Goal: Task Accomplishment & Management: Use online tool/utility

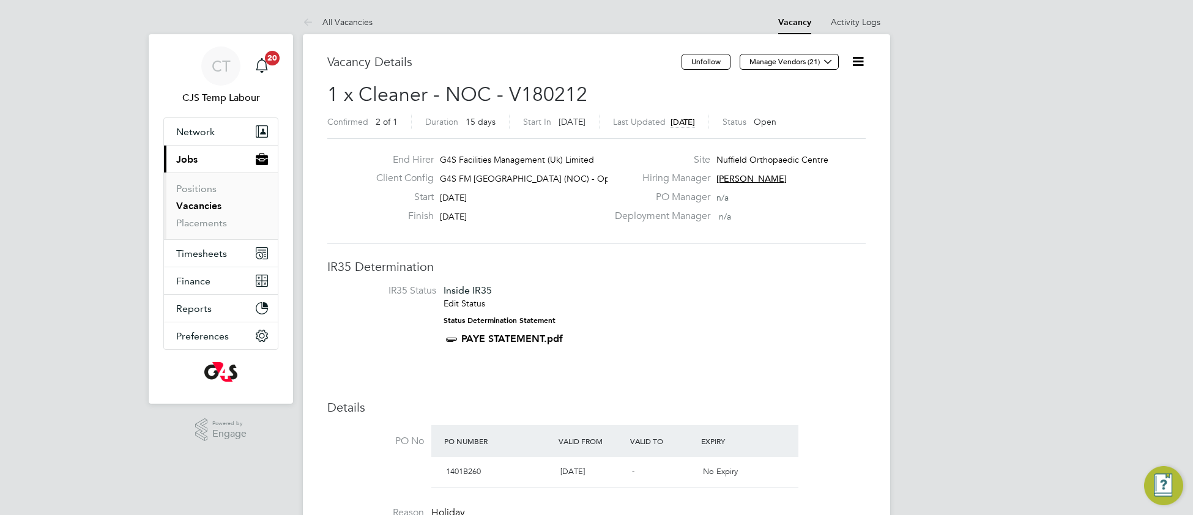
click at [1159, 492] on img "Engage Resource Center" at bounding box center [1163, 485] width 39 height 39
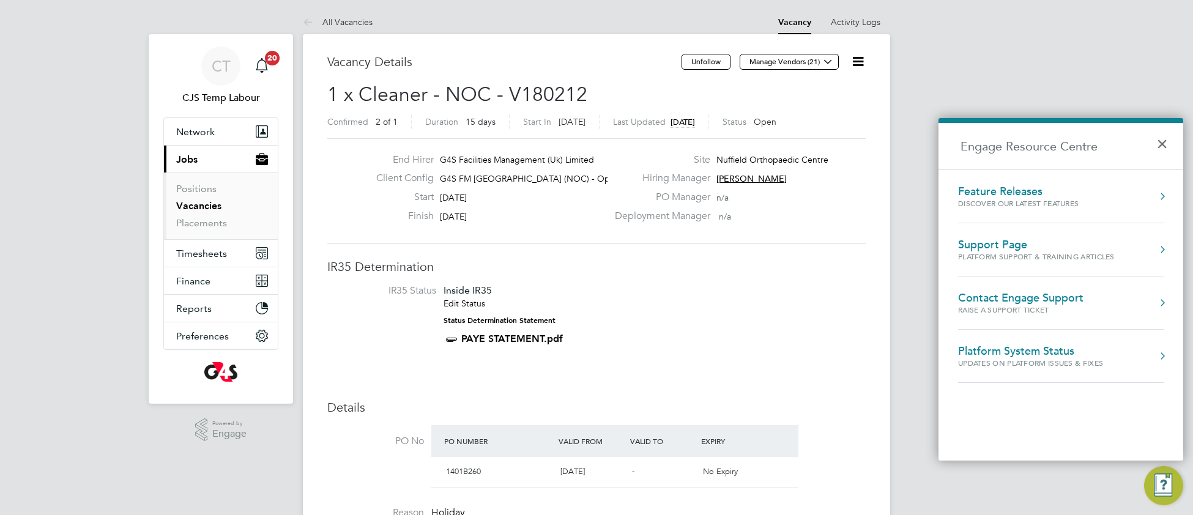
click at [987, 252] on div "Platform Support & Training Articles" at bounding box center [1036, 256] width 157 height 10
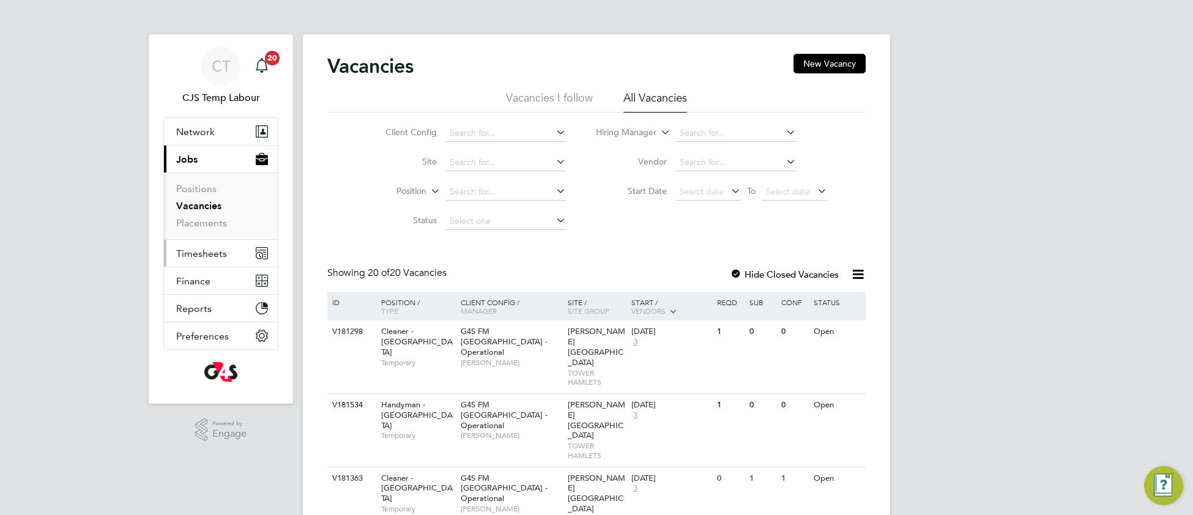
click at [204, 258] on span "Timesheets" at bounding box center [201, 254] width 51 height 12
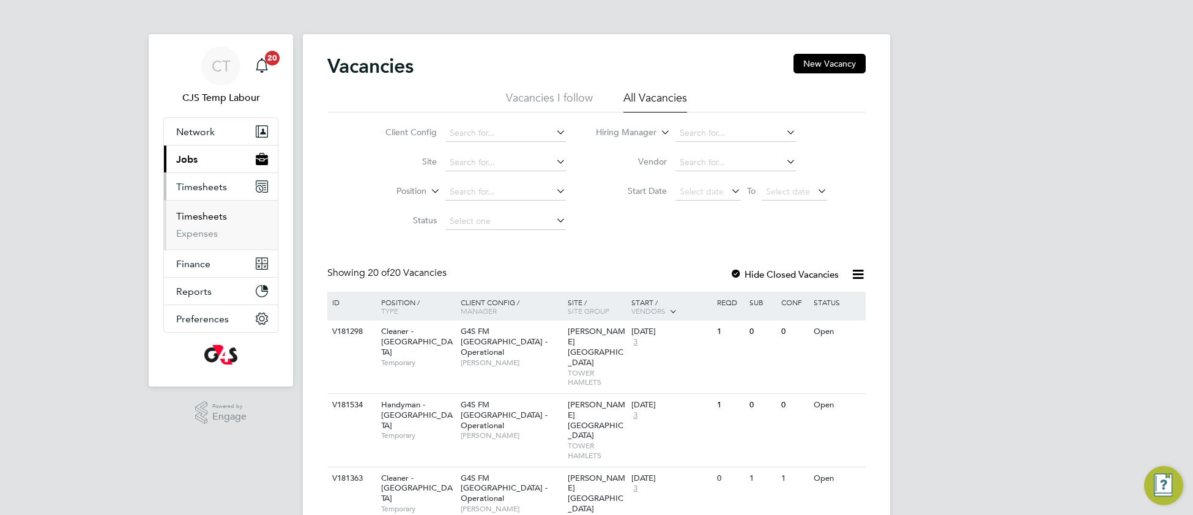
click at [201, 220] on link "Timesheets" at bounding box center [201, 216] width 51 height 12
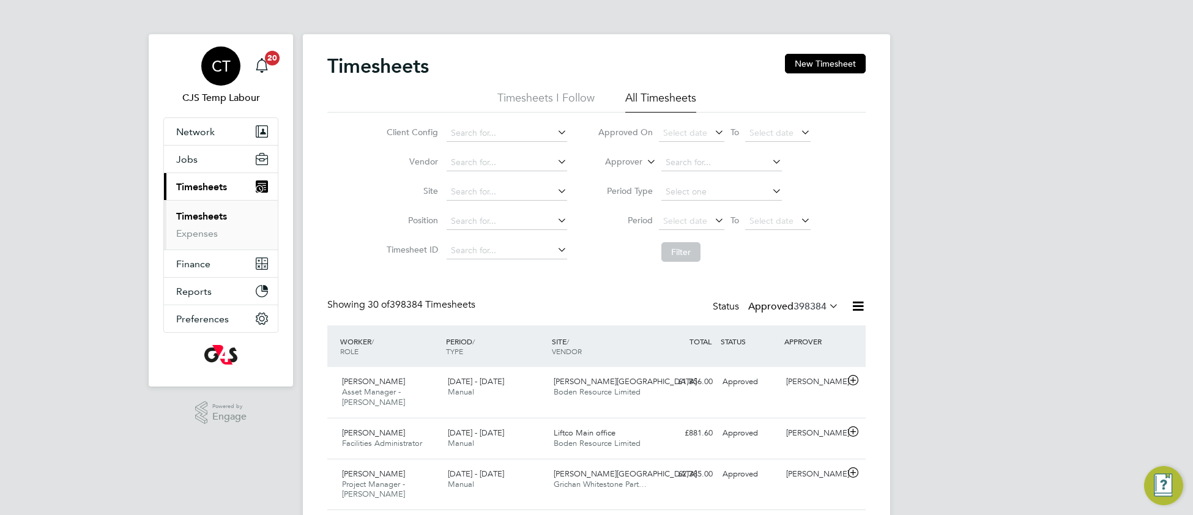
click at [220, 72] on span "CT" at bounding box center [221, 66] width 19 height 16
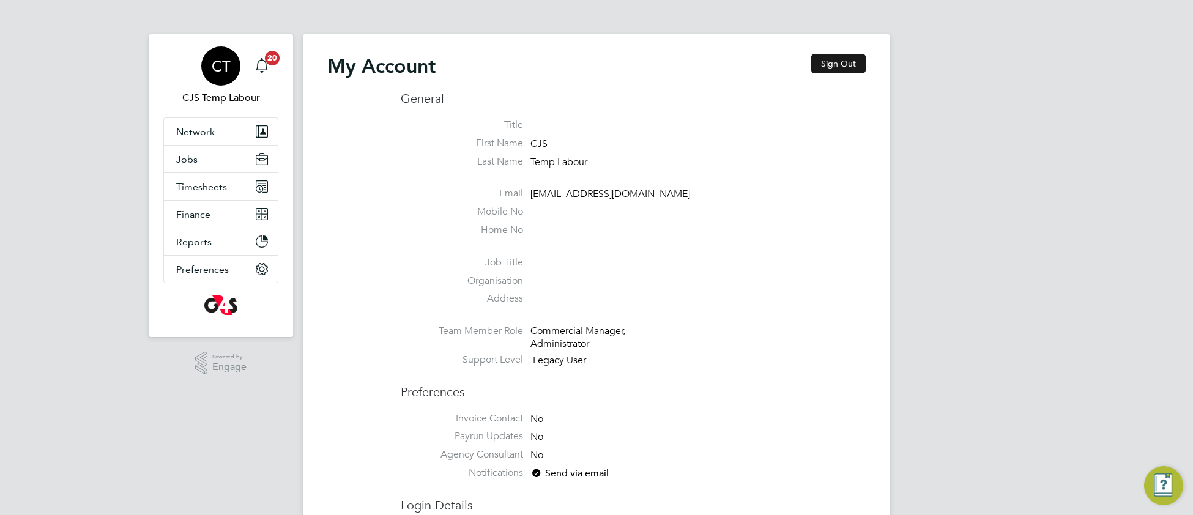
click at [845, 62] on button "Sign Out" at bounding box center [838, 64] width 54 height 20
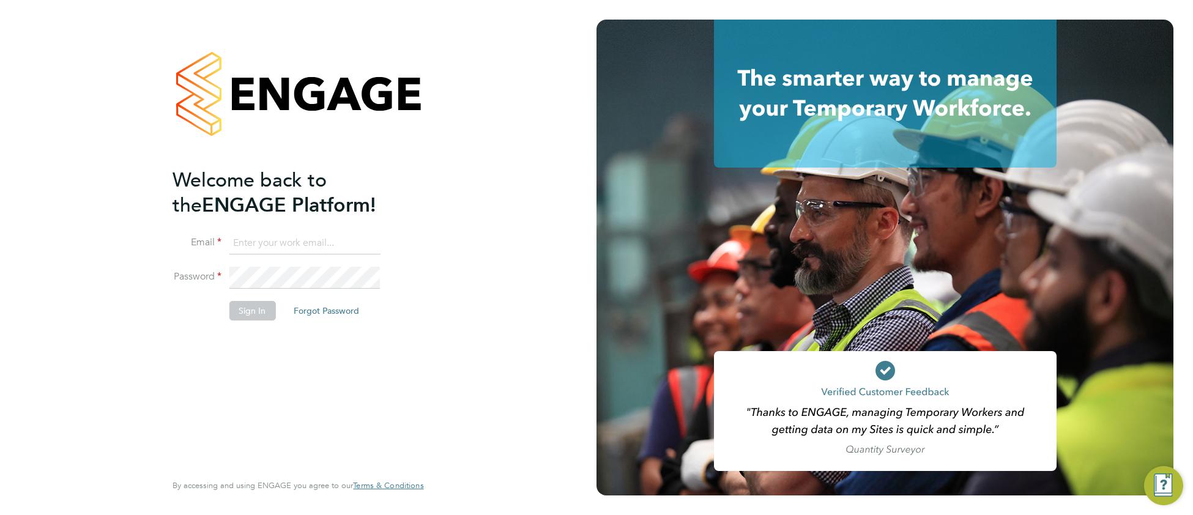
click at [270, 235] on input at bounding box center [304, 243] width 151 height 22
type input "pts.templabour@uk.g4s.com"
click at [247, 303] on button "Sign In" at bounding box center [252, 311] width 46 height 20
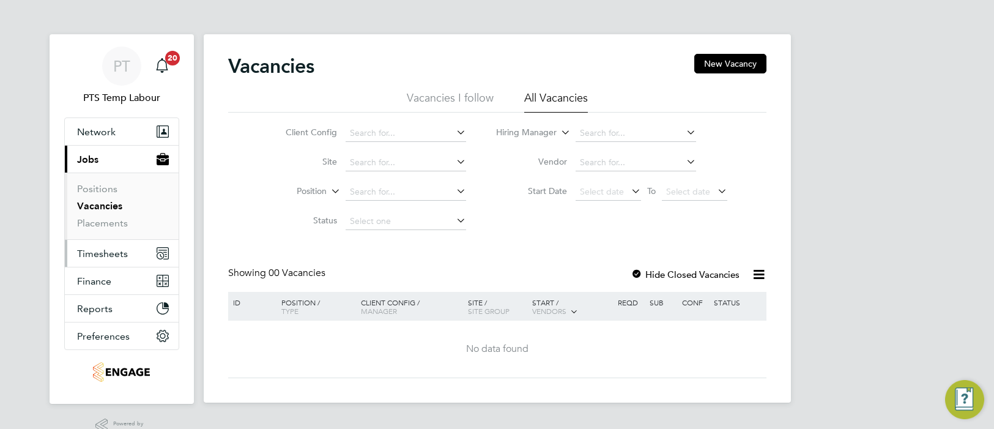
click at [107, 256] on span "Timesheets" at bounding box center [102, 254] width 51 height 12
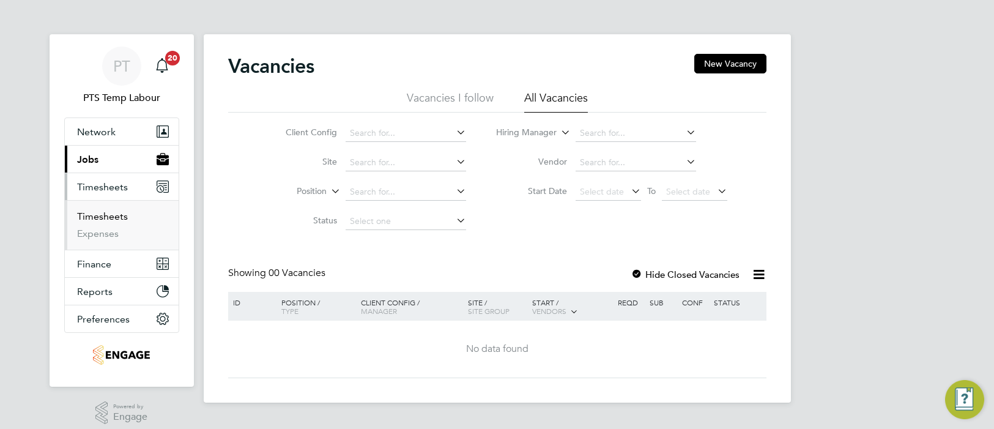
click at [122, 215] on link "Timesheets" at bounding box center [102, 216] width 51 height 12
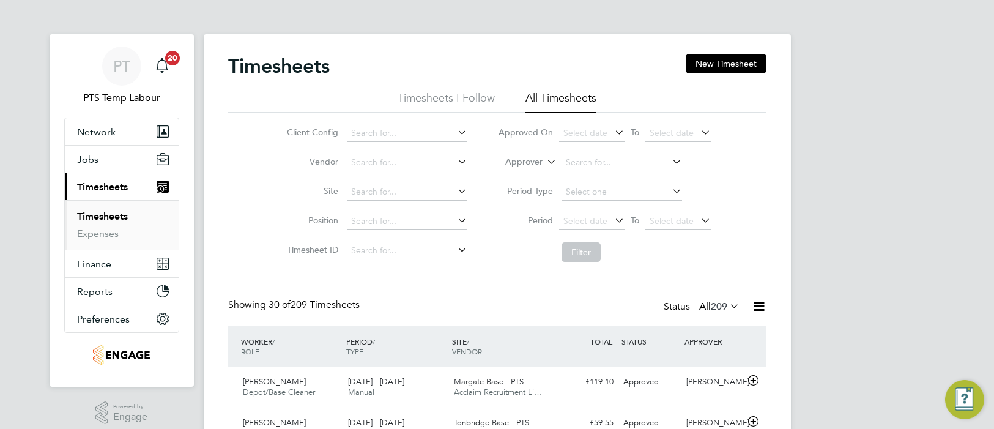
click at [727, 311] on icon at bounding box center [727, 305] width 0 height 17
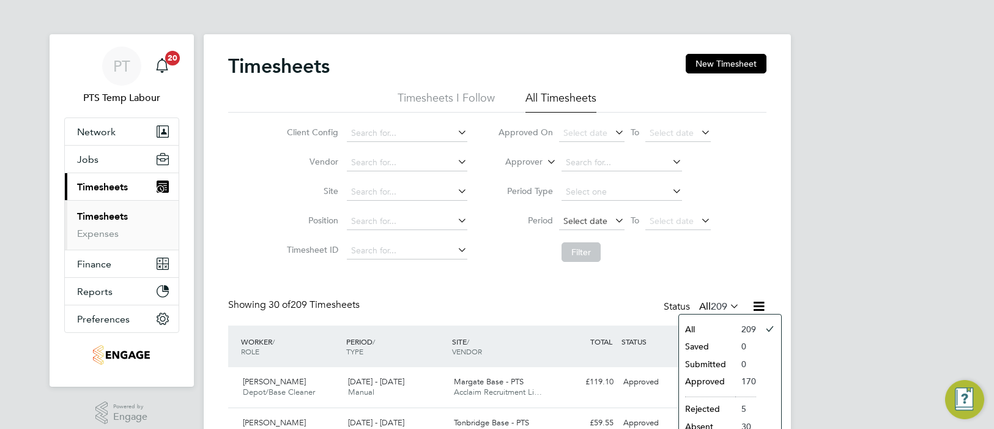
click at [579, 225] on span "Select date" at bounding box center [585, 220] width 44 height 11
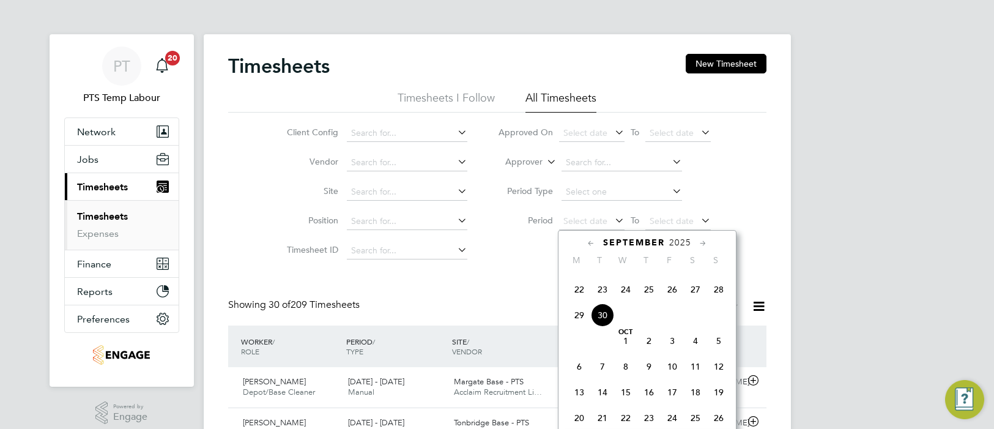
click at [581, 301] on span "22" at bounding box center [579, 289] width 23 height 23
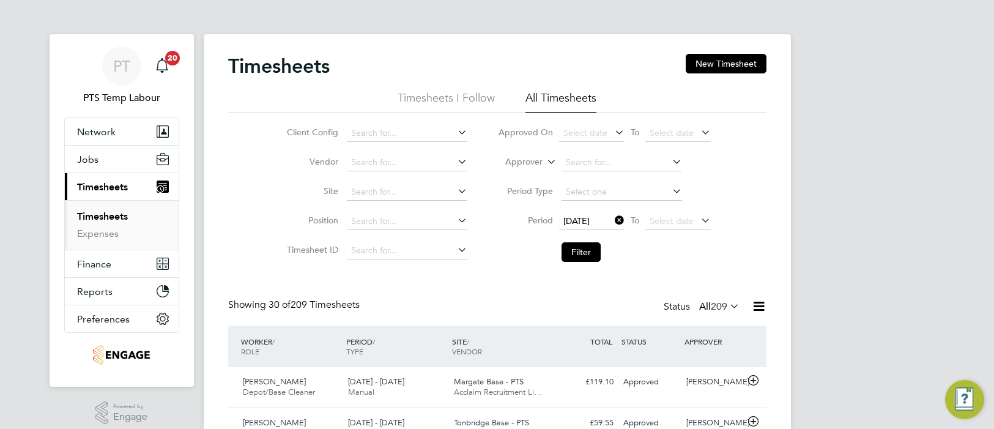
drag, startPoint x: 656, startPoint y: 222, endPoint x: 679, endPoint y: 234, distance: 25.4
click at [656, 221] on span "Select date" at bounding box center [672, 220] width 44 height 11
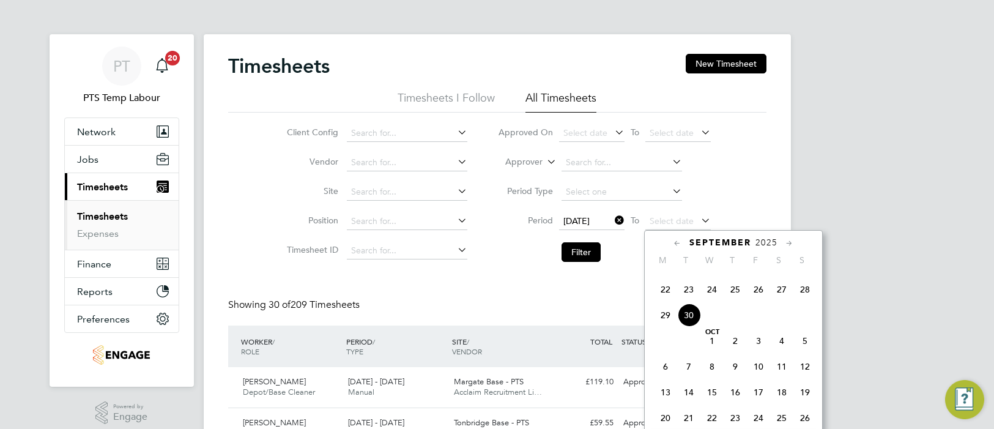
click at [805, 301] on span "28" at bounding box center [805, 289] width 23 height 23
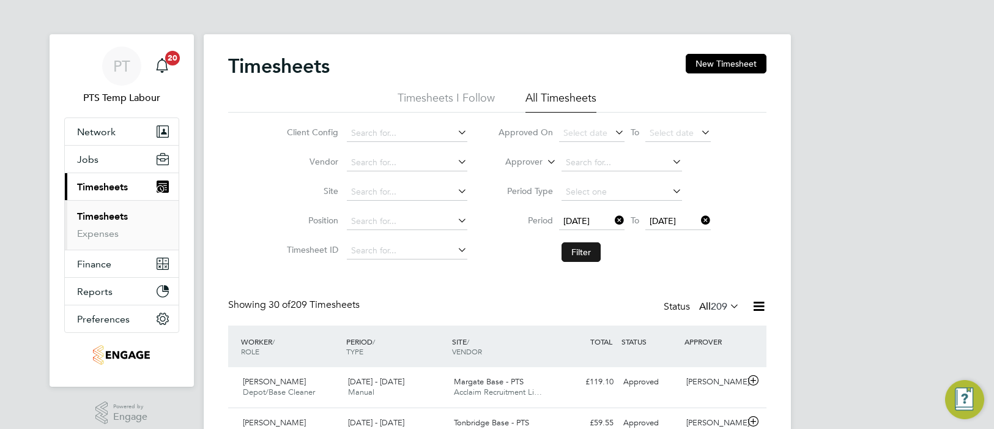
click at [581, 253] on button "Filter" at bounding box center [581, 252] width 39 height 20
click at [757, 310] on icon at bounding box center [758, 306] width 15 height 15
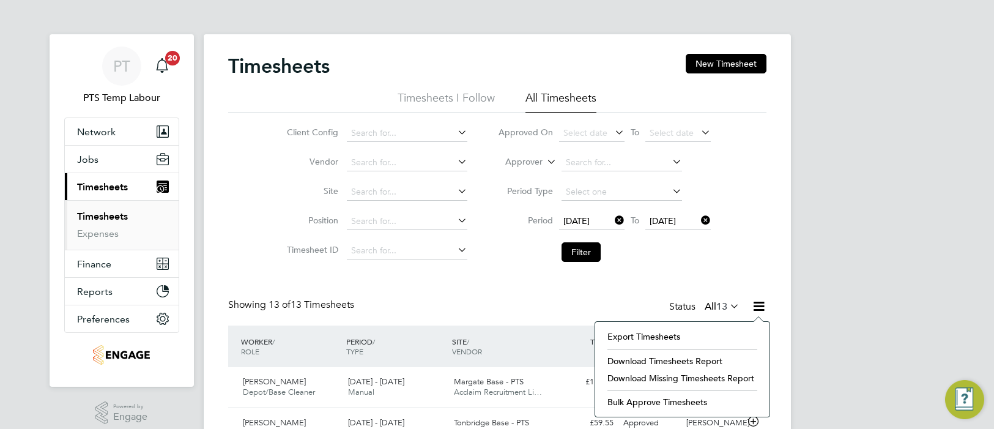
click at [687, 379] on li "Download Missing Timesheets Report" at bounding box center [682, 378] width 162 height 17
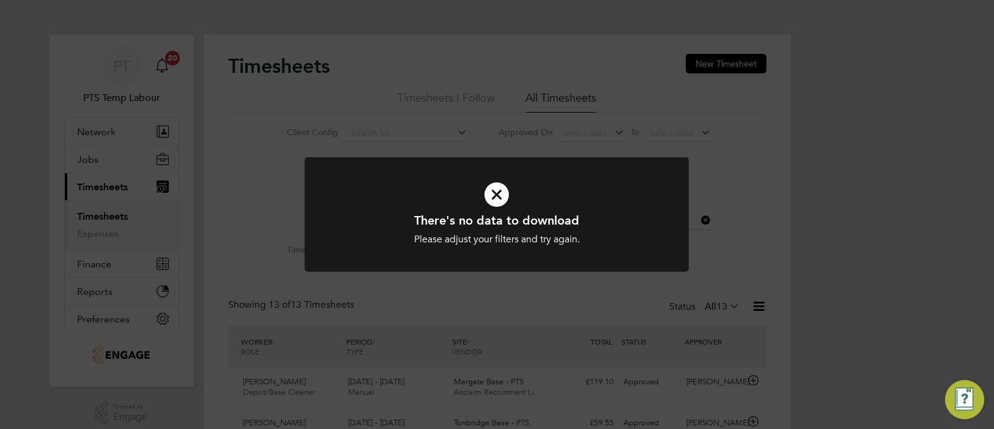
click at [614, 193] on icon at bounding box center [497, 195] width 318 height 48
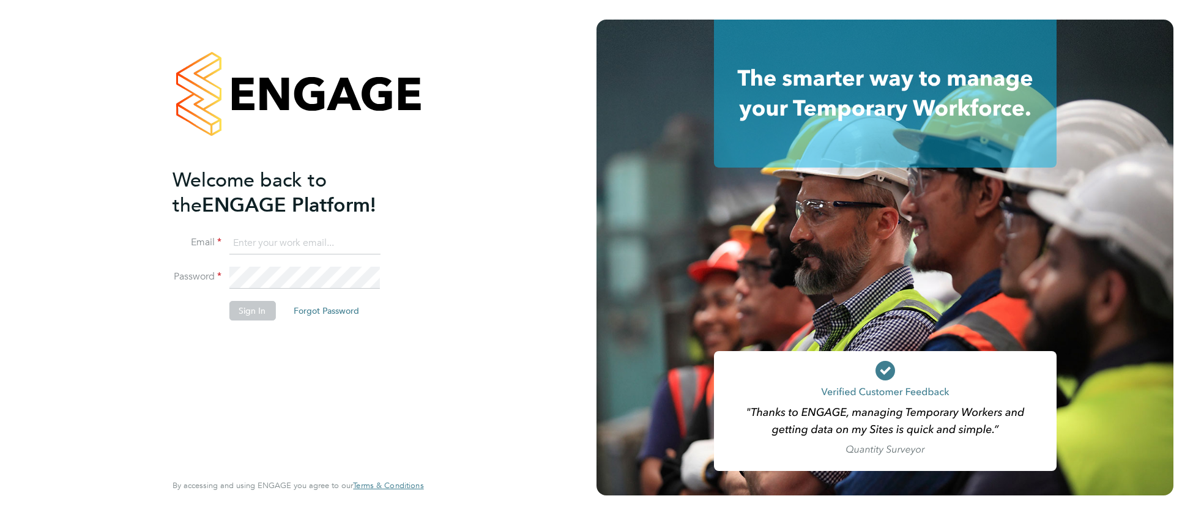
click at [287, 235] on input at bounding box center [304, 243] width 151 height 22
type input "[EMAIL_ADDRESS][DOMAIN_NAME]"
click at [255, 305] on button "Sign In" at bounding box center [252, 311] width 46 height 20
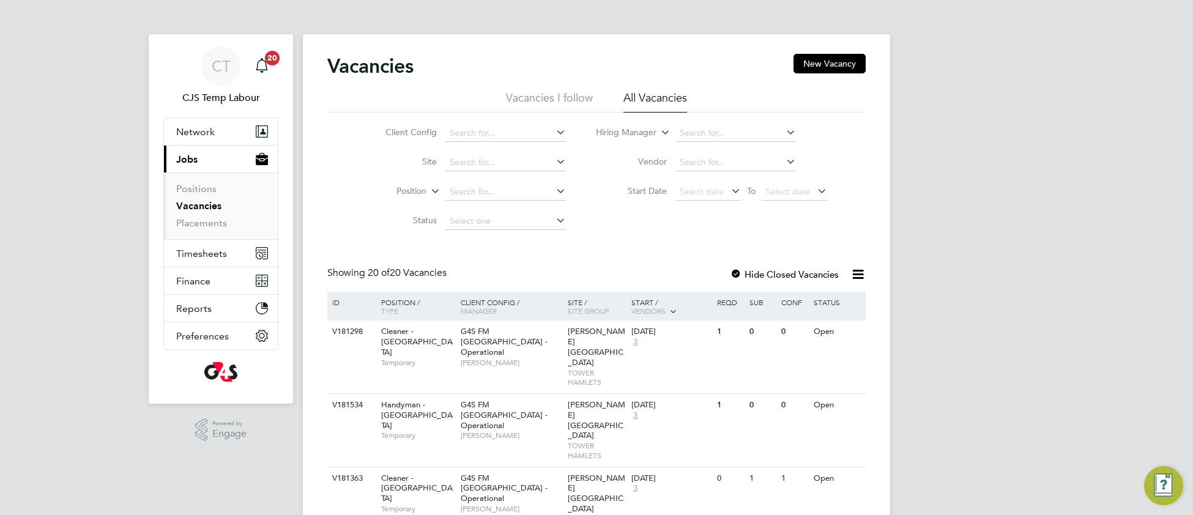
drag, startPoint x: 860, startPoint y: 273, endPoint x: 854, endPoint y: 275, distance: 6.6
click at [860, 273] on icon at bounding box center [857, 274] width 15 height 15
click at [809, 307] on li "Download Vacancies Report" at bounding box center [801, 303] width 124 height 17
drag, startPoint x: 191, startPoint y: 226, endPoint x: 198, endPoint y: 226, distance: 6.8
click at [192, 226] on link "Placements" at bounding box center [201, 223] width 51 height 12
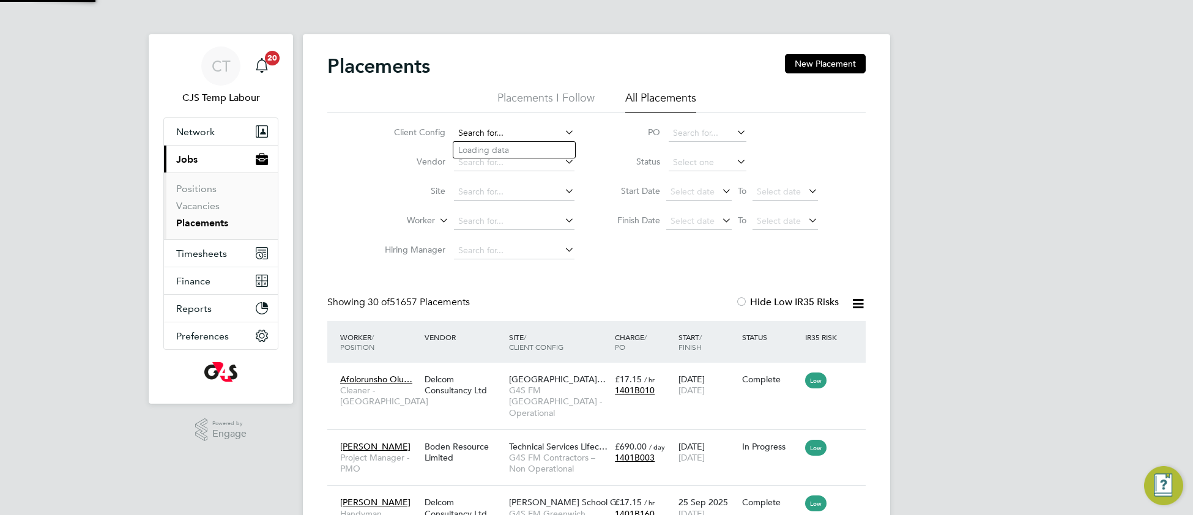
click at [505, 130] on input at bounding box center [514, 133] width 121 height 17
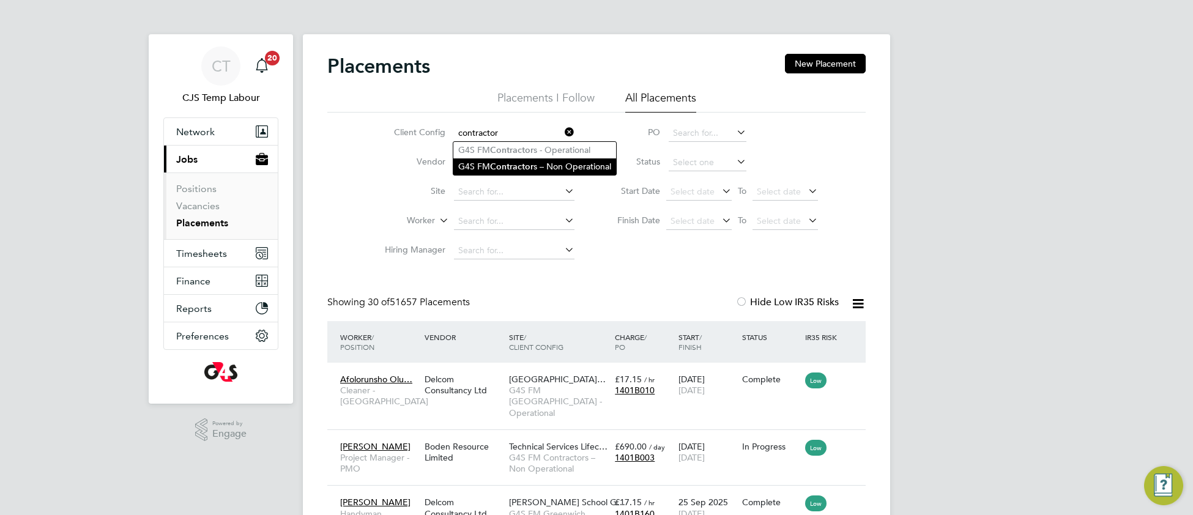
click at [529, 163] on b "Contractor" at bounding box center [511, 167] width 43 height 10
type input "G4S FM Contractors – Non Operational"
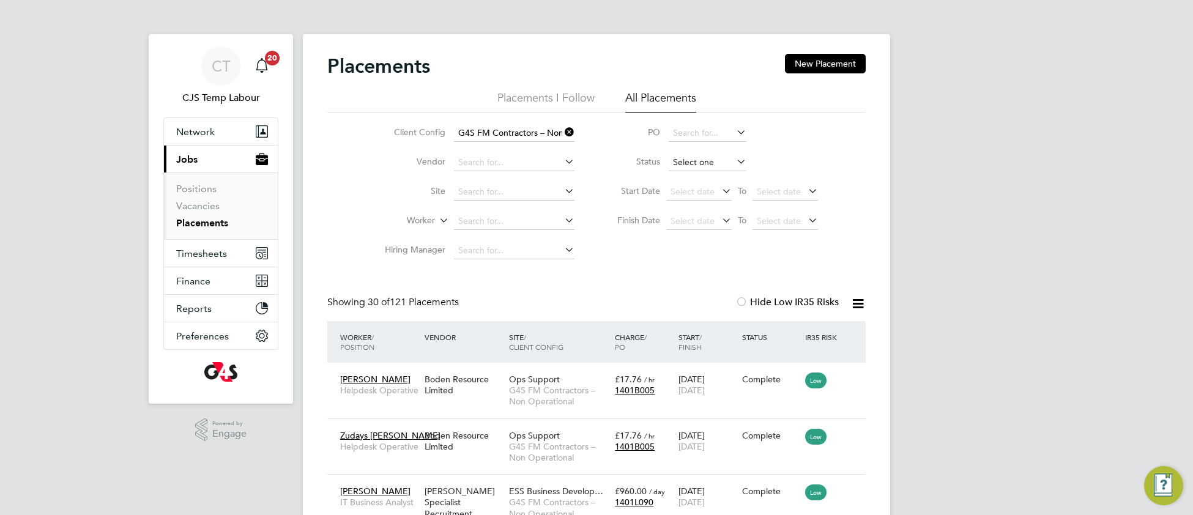
click at [693, 162] on input at bounding box center [708, 162] width 78 height 17
click at [693, 176] on li "Active" at bounding box center [707, 179] width 79 height 16
type input "Active"
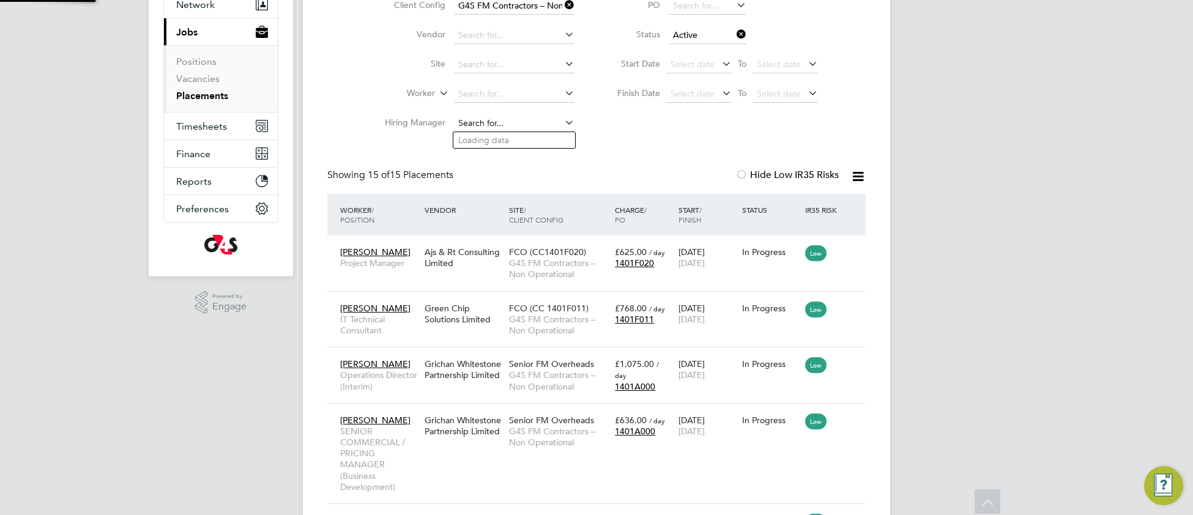
click at [513, 125] on input at bounding box center [514, 123] width 121 height 17
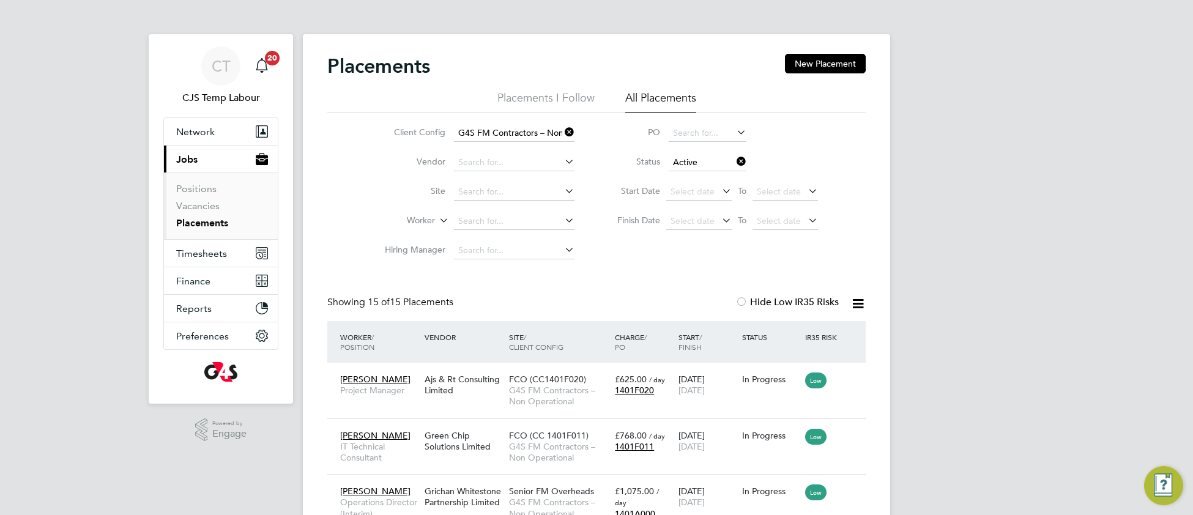
click at [562, 130] on icon at bounding box center [562, 132] width 0 height 17
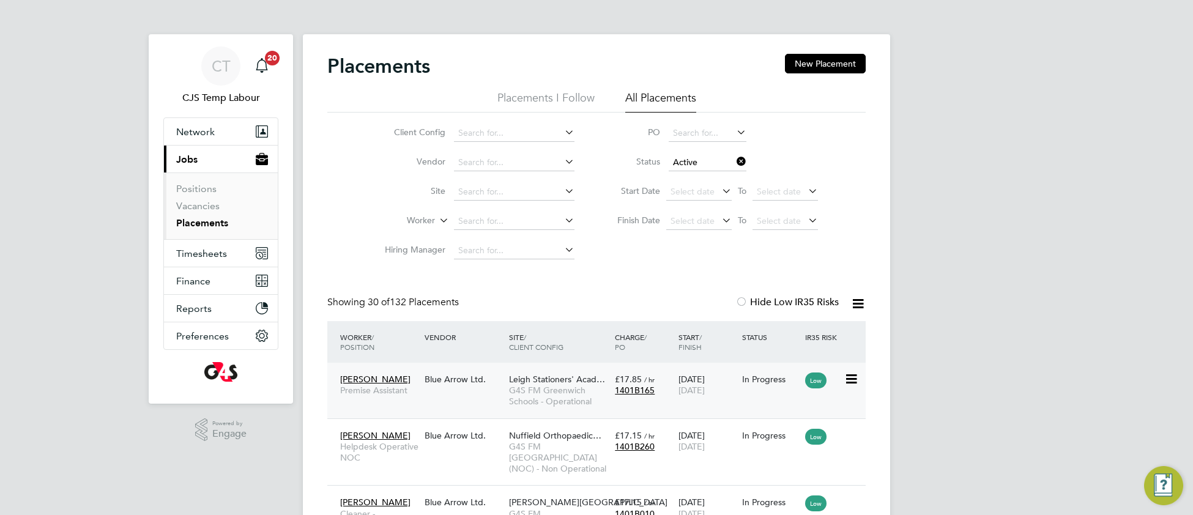
click at [548, 390] on span "G4S FM Greenwich Schools - Operational" at bounding box center [559, 396] width 100 height 22
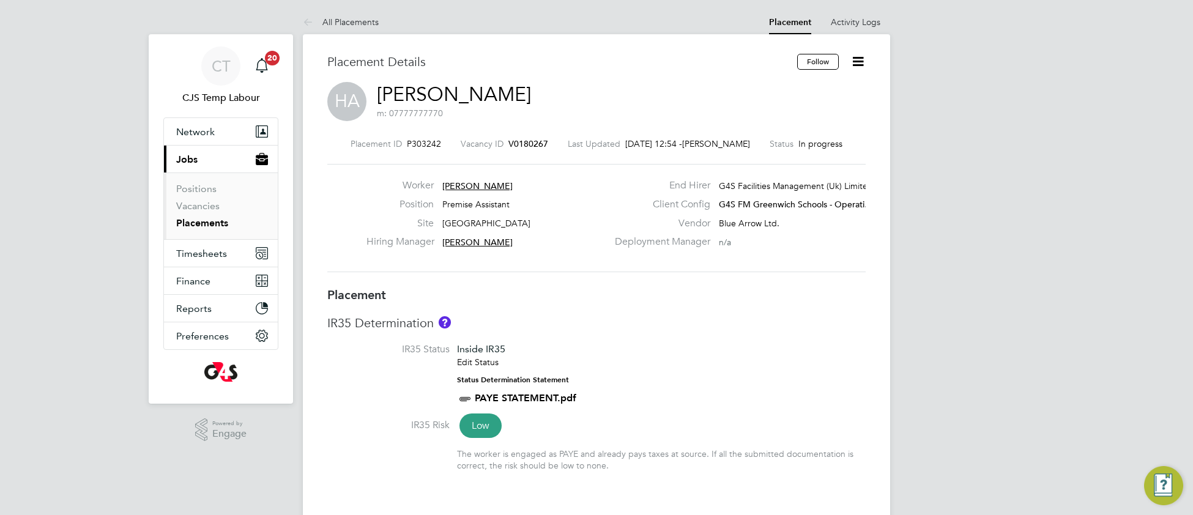
click at [208, 226] on link "Placements" at bounding box center [202, 223] width 52 height 12
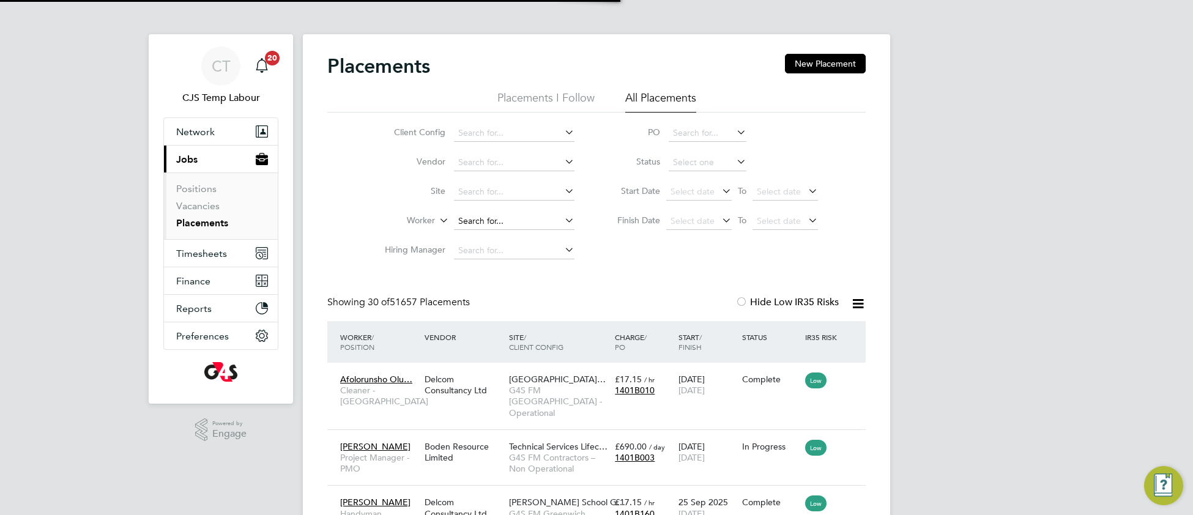
scroll to position [6, 5]
click at [485, 213] on input at bounding box center [514, 221] width 121 height 17
click at [532, 234] on b "Gonou" at bounding box center [546, 238] width 28 height 10
type input "[PERSON_NAME]"
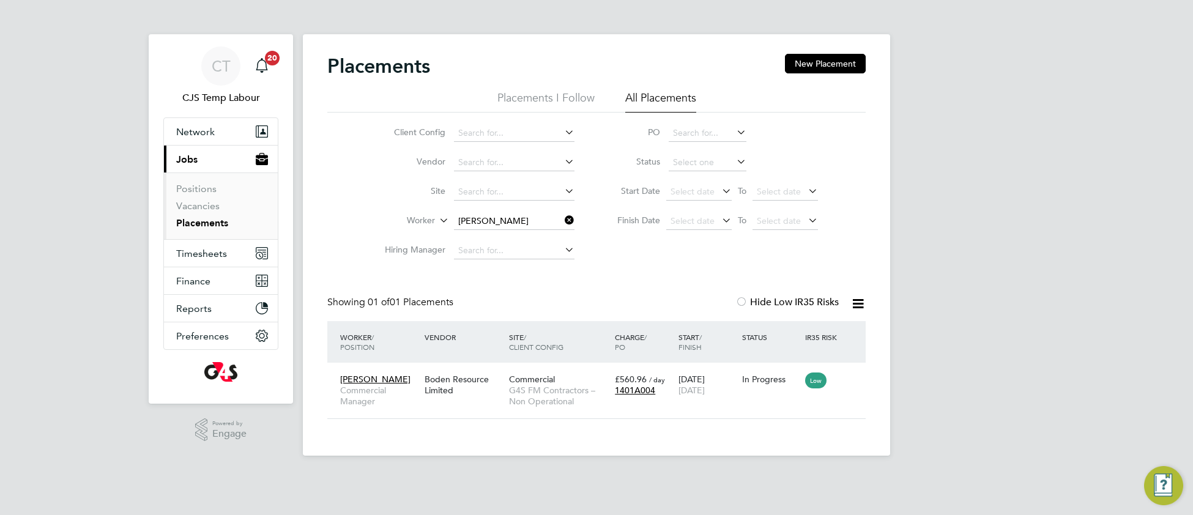
click at [562, 221] on icon at bounding box center [562, 220] width 0 height 17
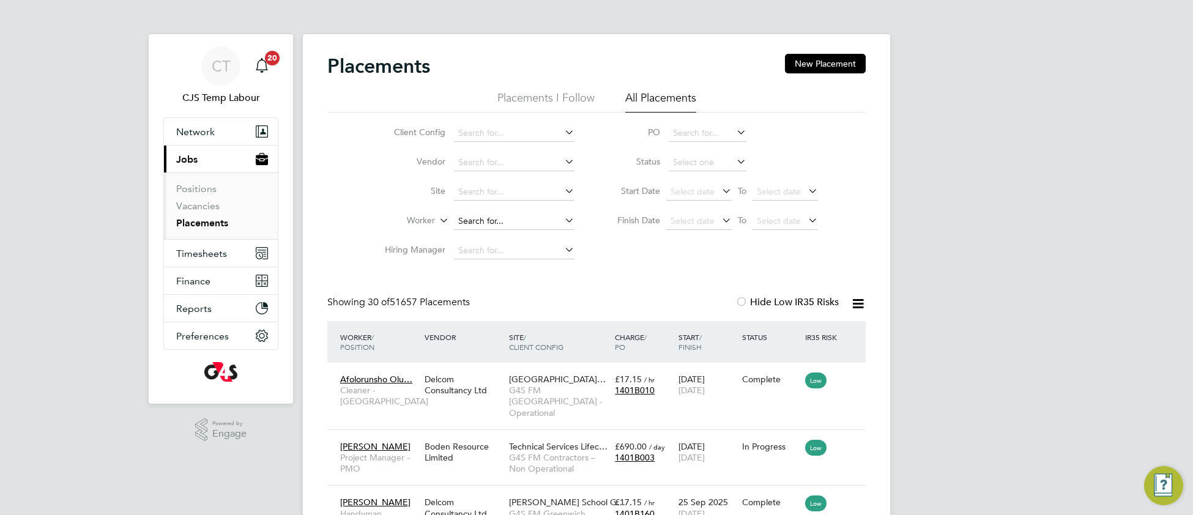
click at [518, 213] on input at bounding box center [514, 221] width 121 height 17
click at [523, 239] on li "Michael Colwill" at bounding box center [530, 238] width 154 height 17
type input "[PERSON_NAME]"
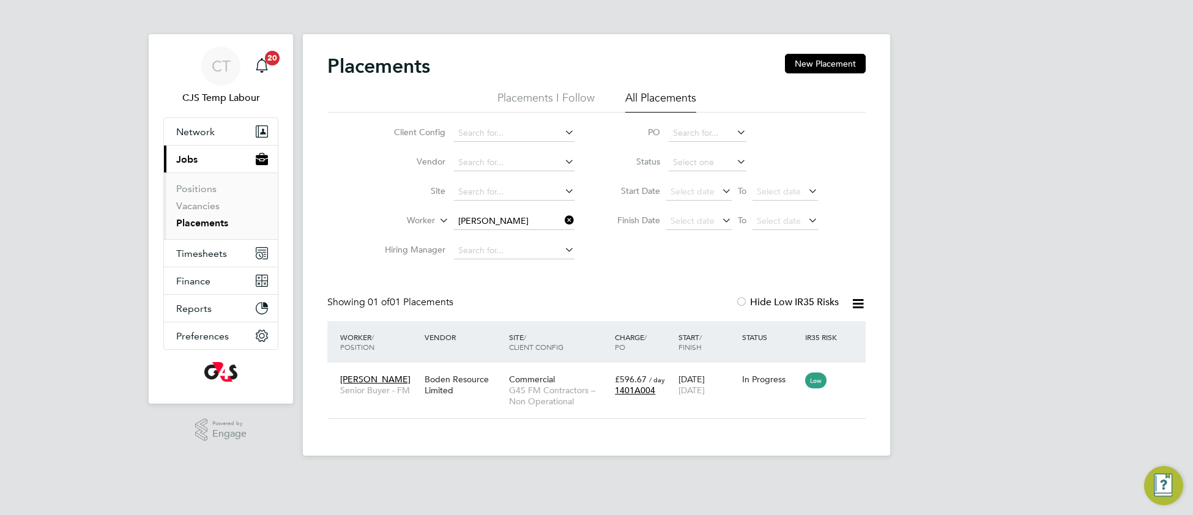
click at [562, 219] on icon at bounding box center [562, 220] width 0 height 17
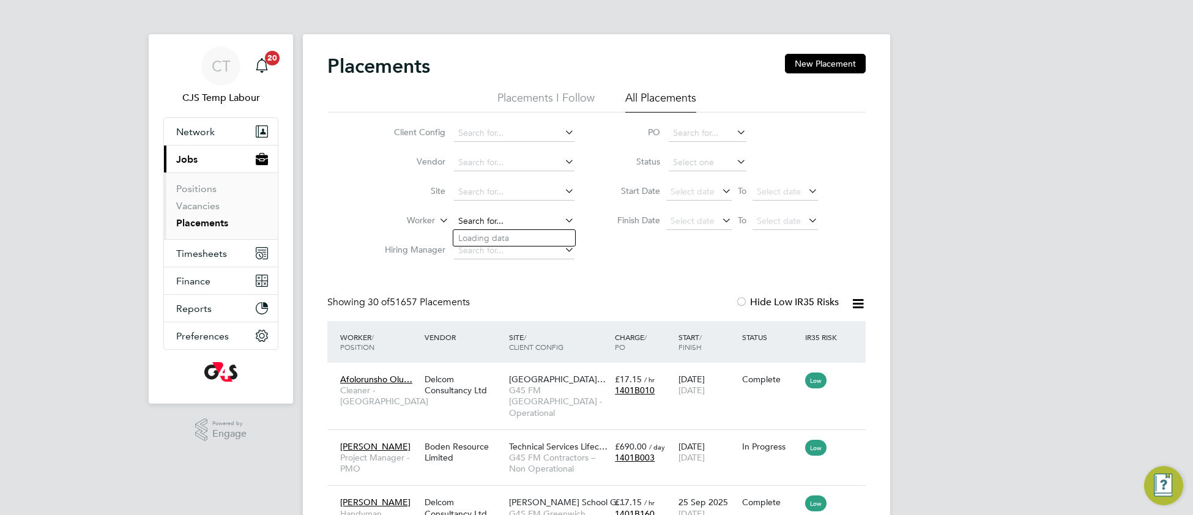
click at [525, 215] on input at bounding box center [514, 221] width 121 height 17
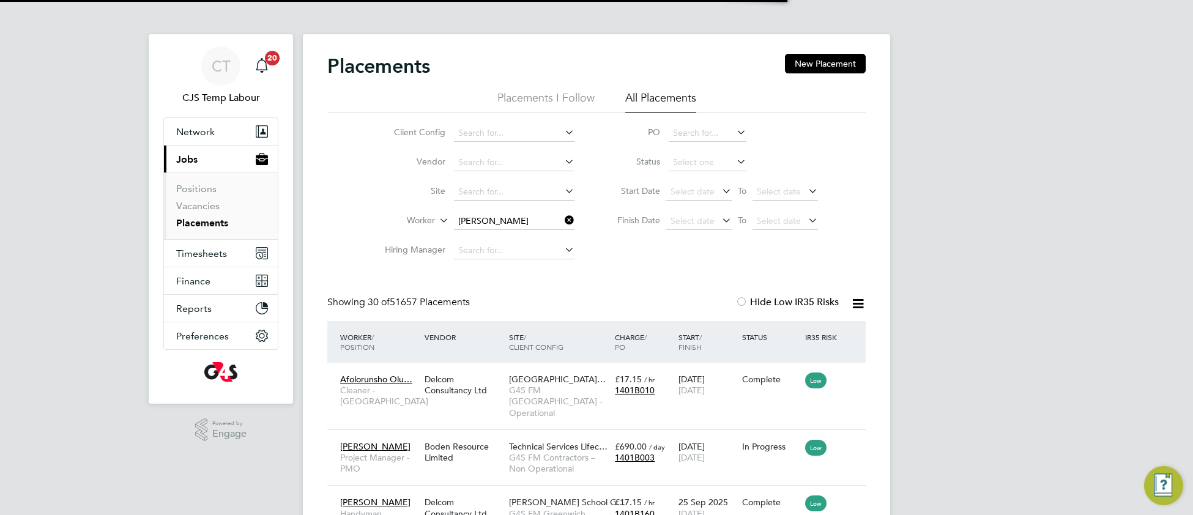
click at [536, 239] on li "Nigel Bu ckett" at bounding box center [514, 238] width 122 height 17
type input "Nigel Buckett"
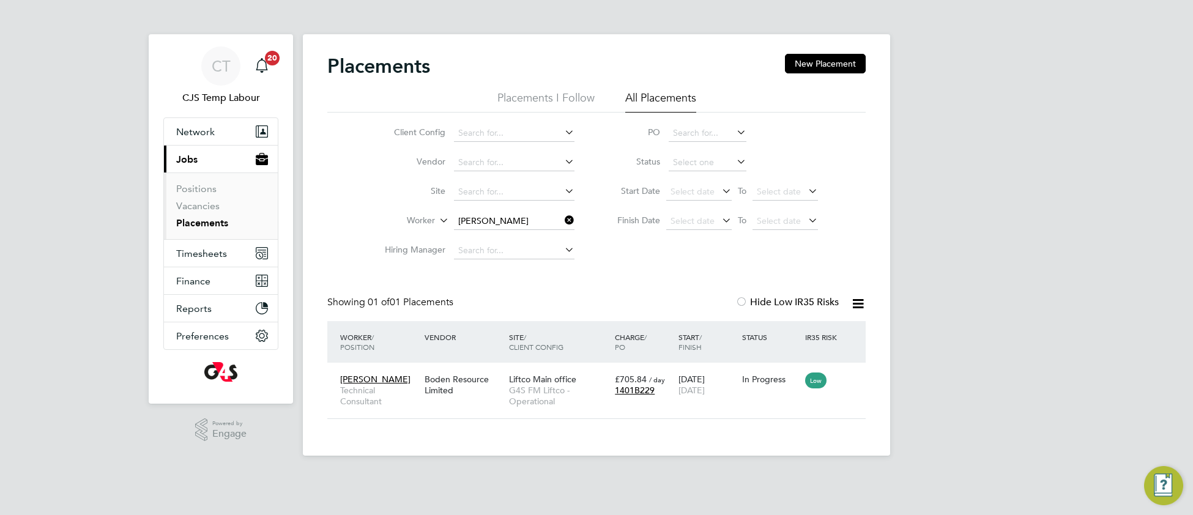
click at [562, 219] on icon at bounding box center [562, 220] width 0 height 17
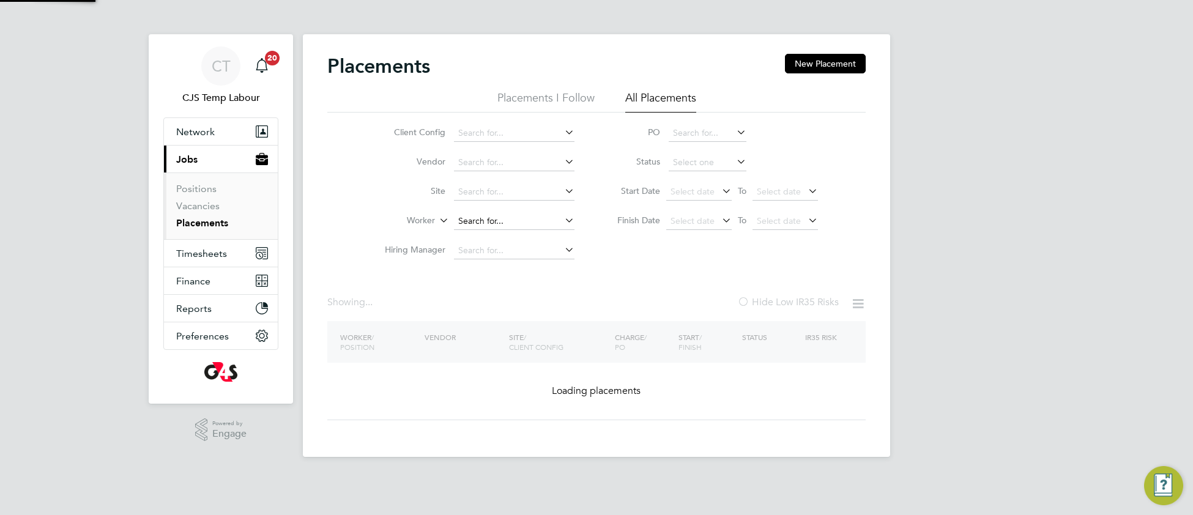
click at [530, 218] on input at bounding box center [514, 221] width 121 height 17
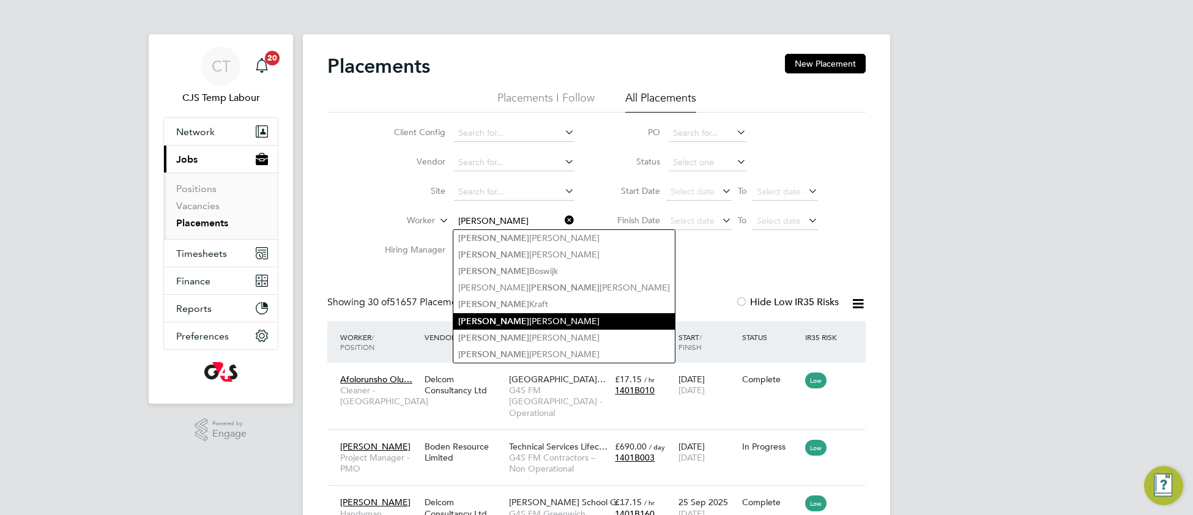
click at [524, 316] on li "Annette Collins" at bounding box center [563, 321] width 221 height 17
type input "[PERSON_NAME]"
